Goal: Check status: Check status

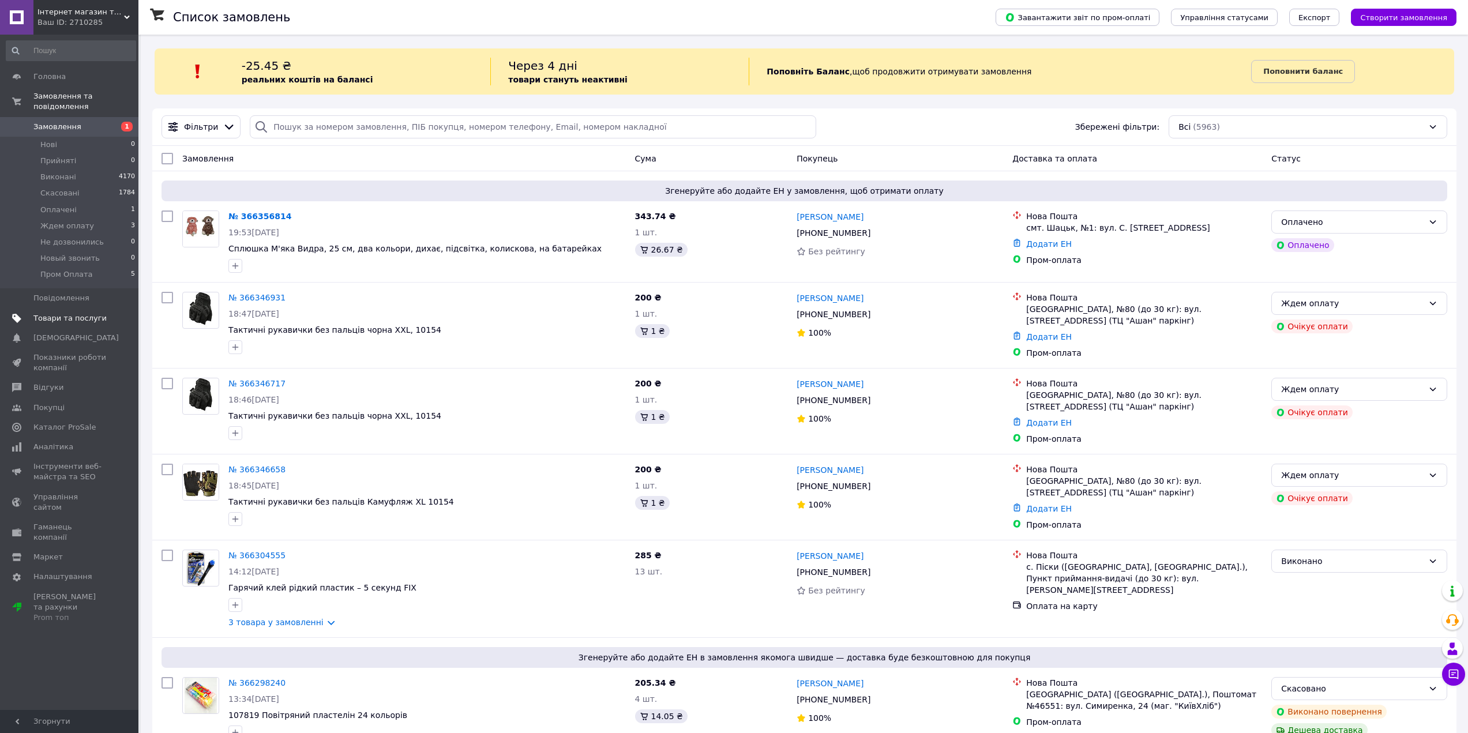
click at [48, 313] on link "Товари та послуги" at bounding box center [71, 319] width 142 height 20
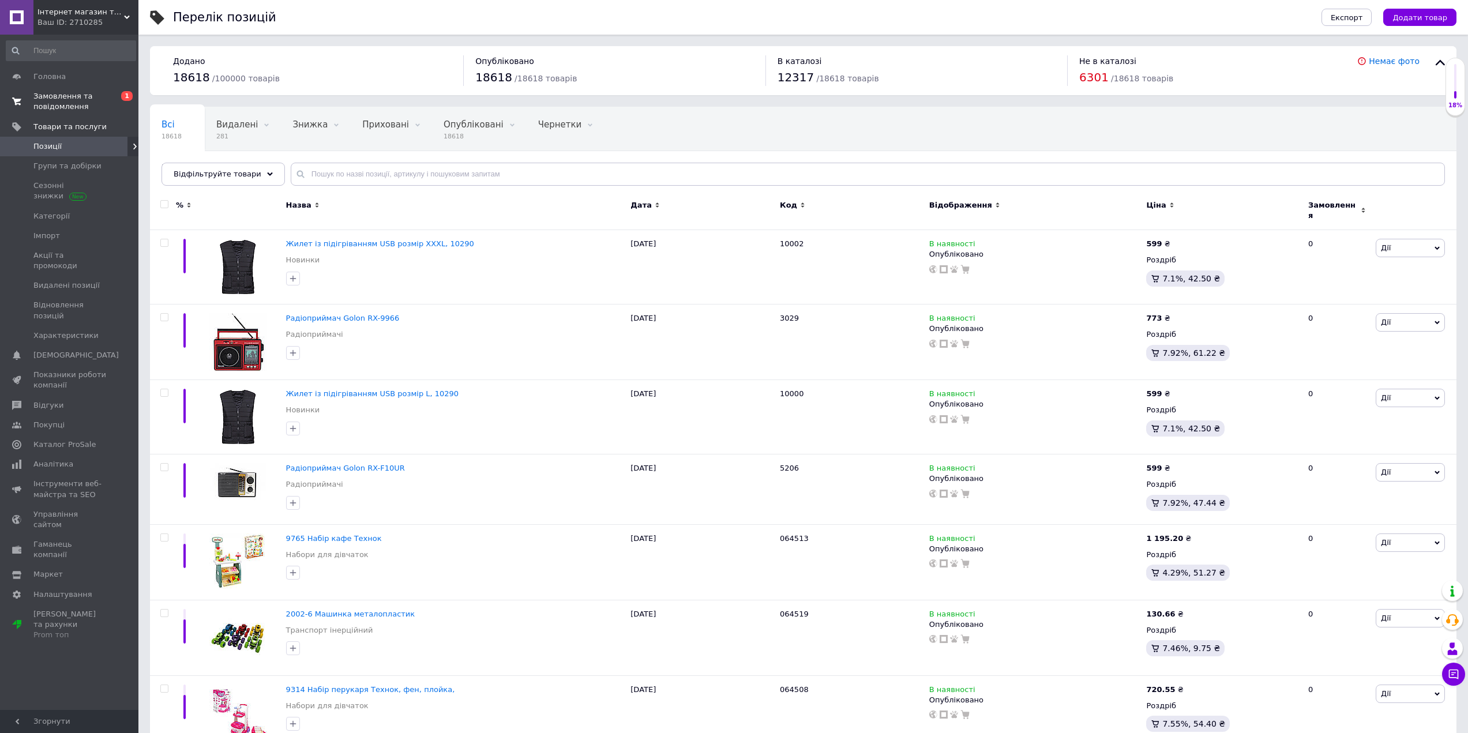
click at [84, 100] on span "Замовлення та повідомлення" at bounding box center [69, 101] width 73 height 21
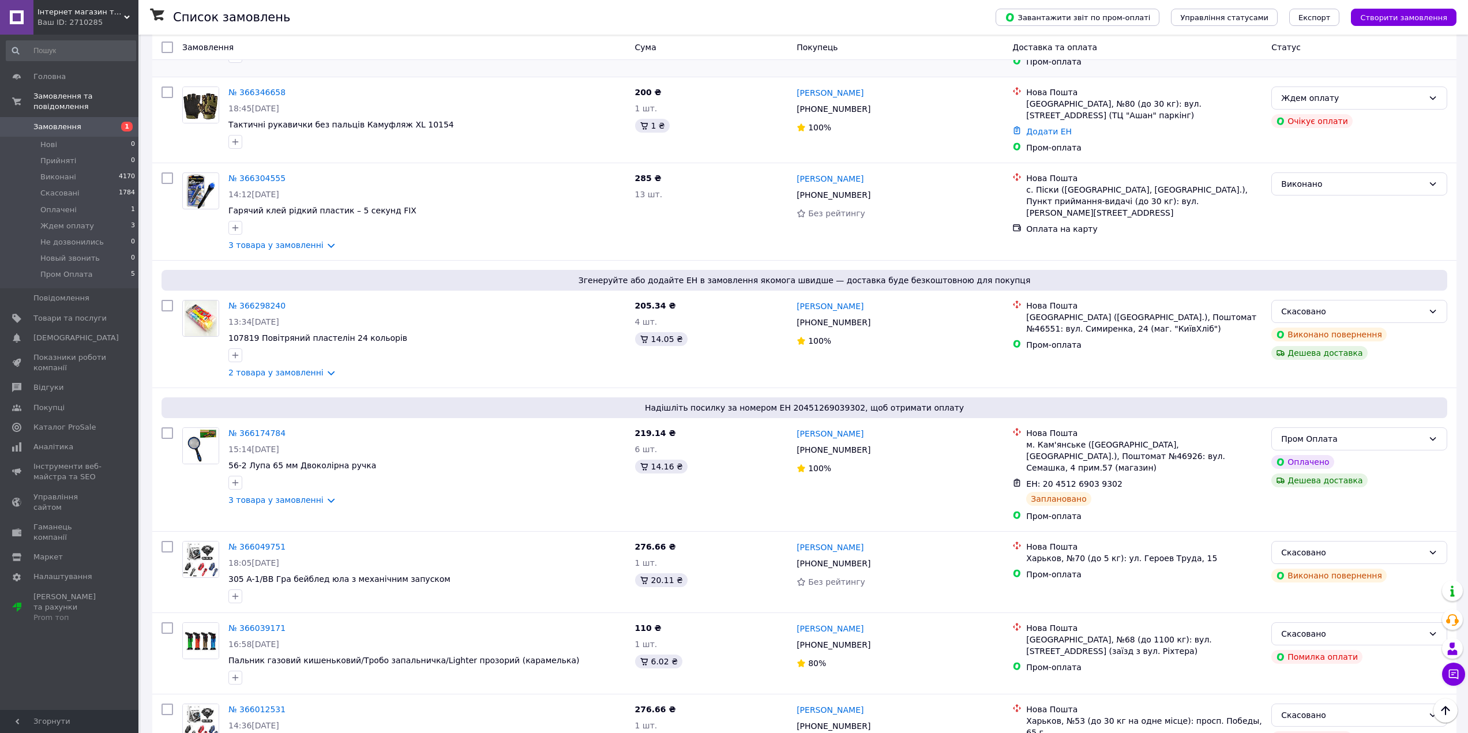
scroll to position [404, 0]
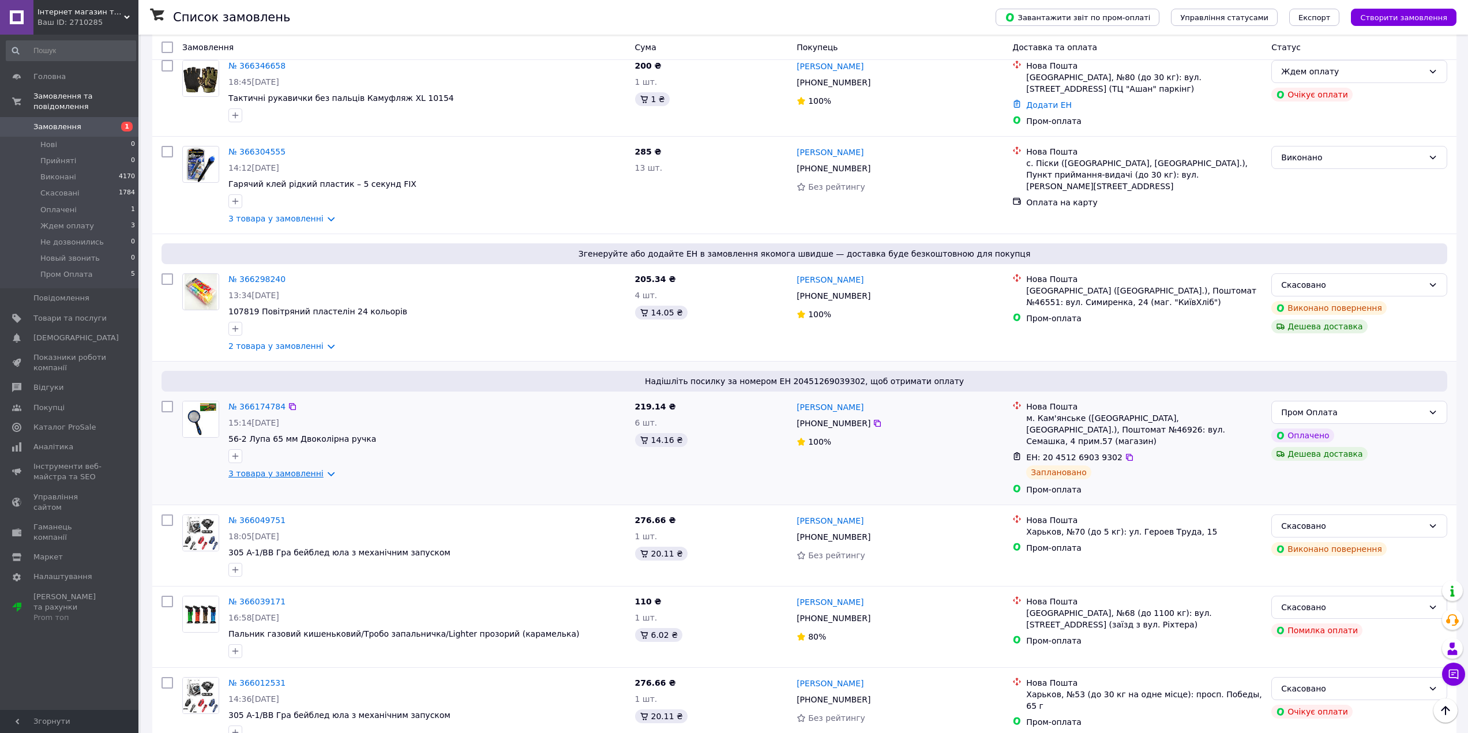
click at [319, 469] on link "3 товара у замовленні" at bounding box center [275, 473] width 95 height 9
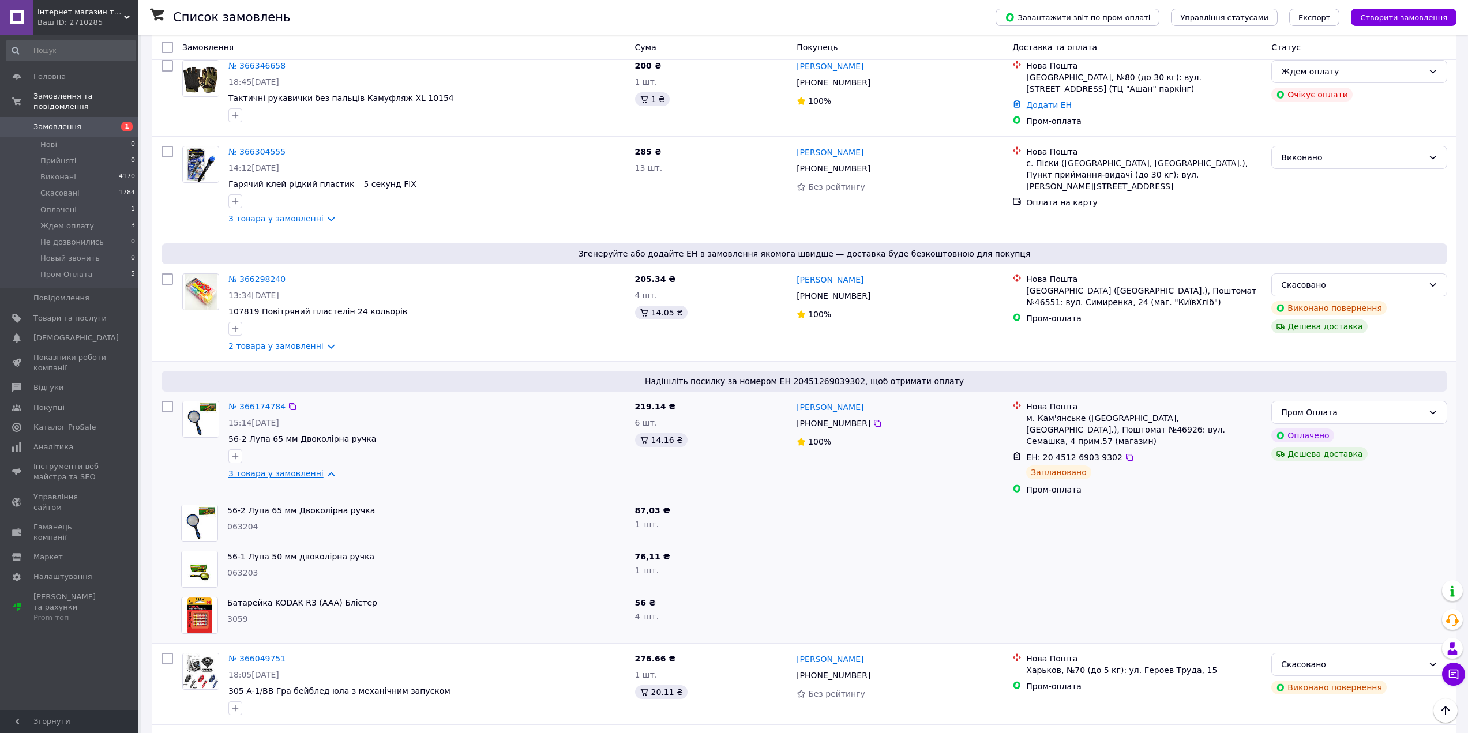
click at [319, 469] on link "3 товара у замовленні" at bounding box center [275, 473] width 95 height 9
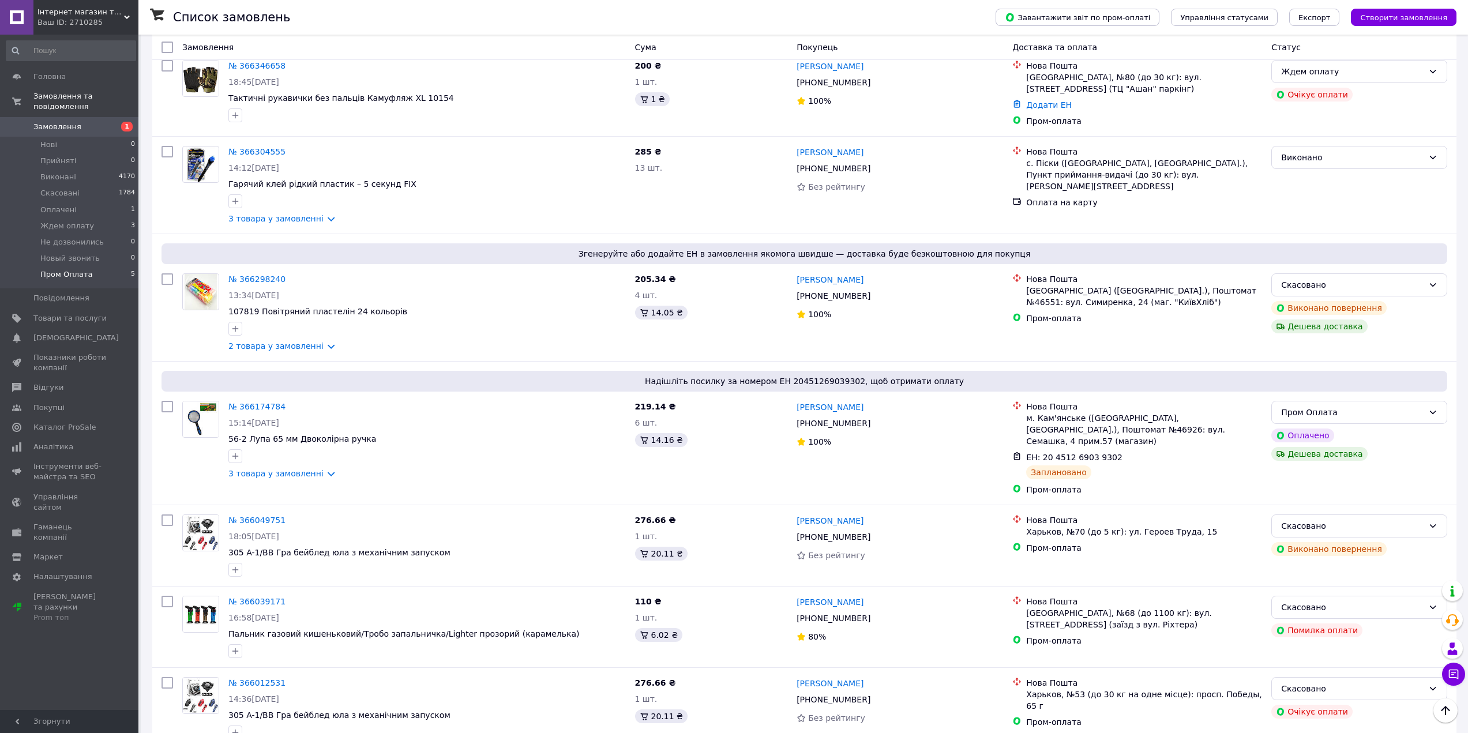
click at [72, 269] on span "Пром Оплата" at bounding box center [66, 274] width 52 height 10
